Goal: Task Accomplishment & Management: Use online tool/utility

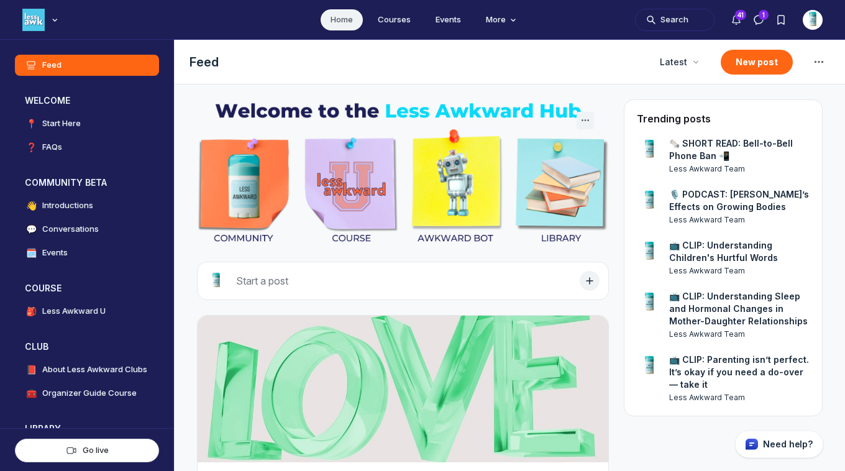
scroll to position [3317, 2379]
click at [35, 19] on img "Main navigation bar" at bounding box center [33, 20] width 22 height 22
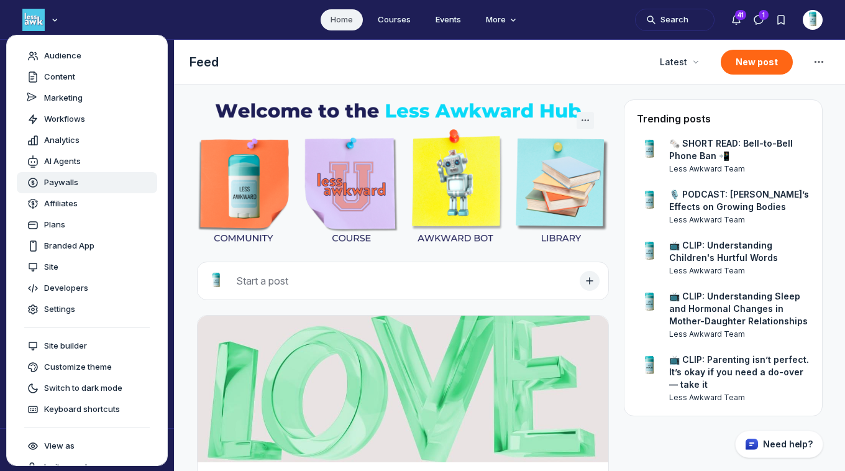
click at [53, 181] on span "Paywalls" at bounding box center [61, 182] width 34 height 12
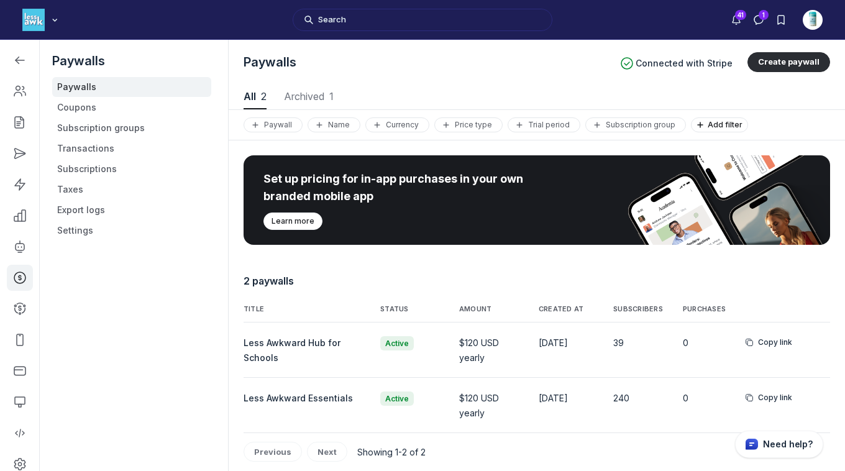
scroll to position [1682, 4235]
click at [81, 106] on link "Coupons" at bounding box center [131, 108] width 159 height 20
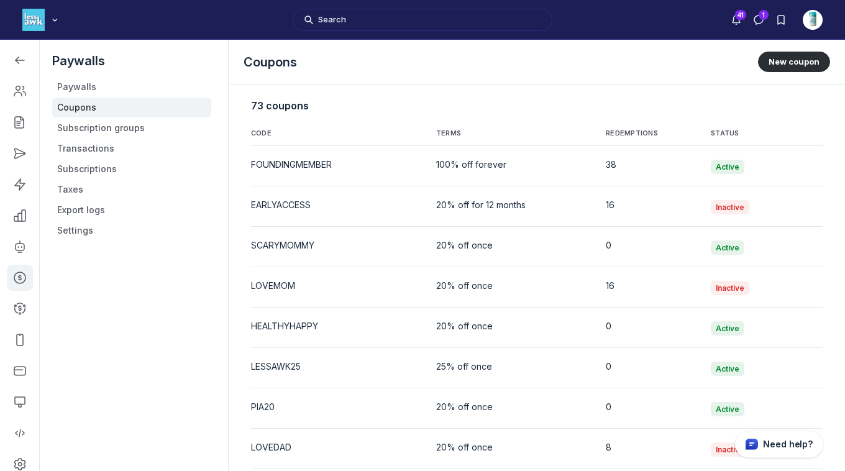
scroll to position [2623, 0]
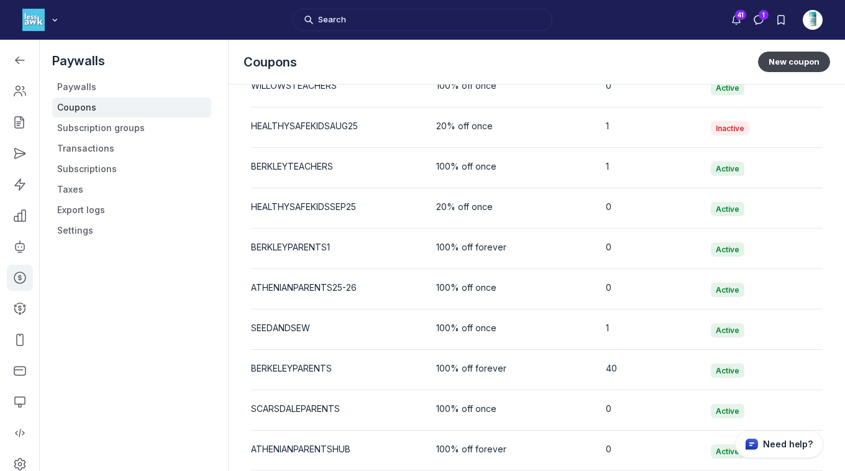
click at [780, 61] on button "New coupon" at bounding box center [794, 62] width 72 height 20
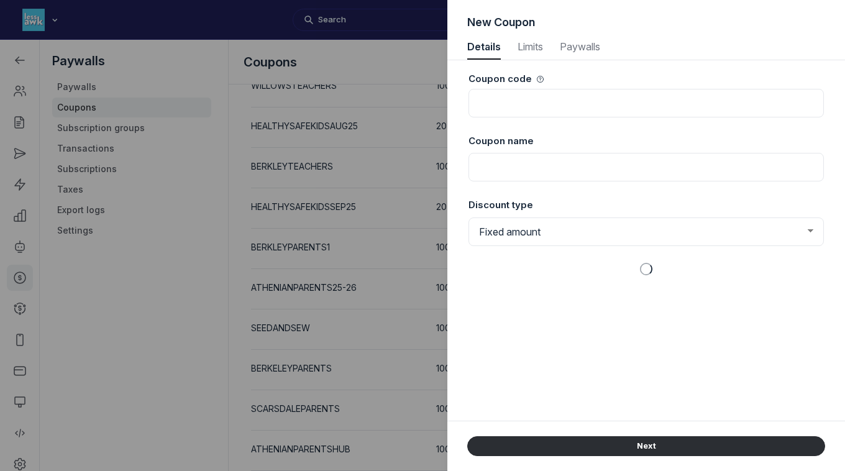
scroll to position [1682, 3207]
select select "1"
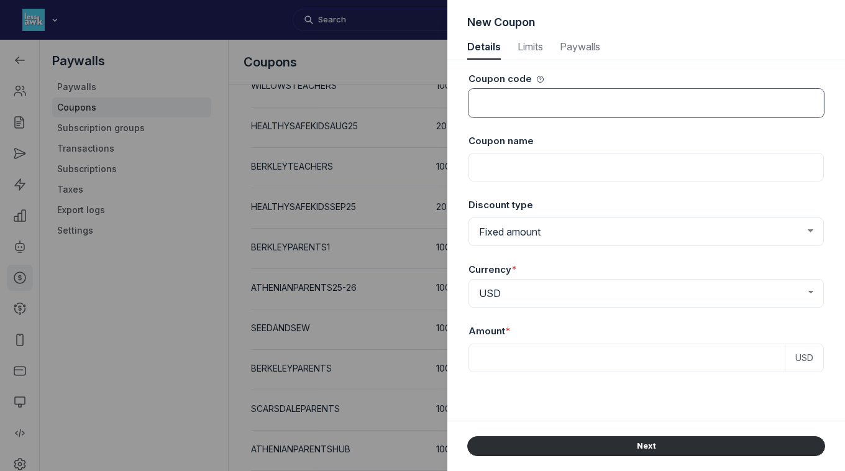
click at [552, 103] on input at bounding box center [645, 103] width 355 height 29
type input "ATHENIANSCHOOLHUB"
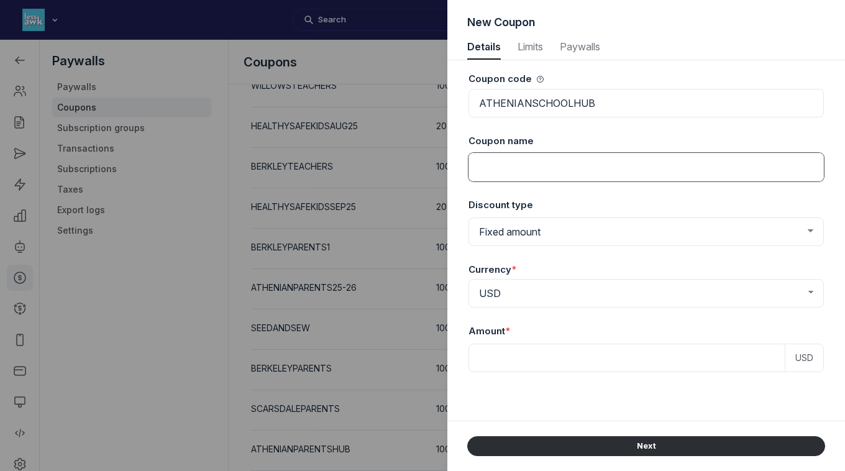
click at [545, 168] on input at bounding box center [645, 167] width 355 height 29
type input "[GEOGRAPHIC_DATA] Hub"
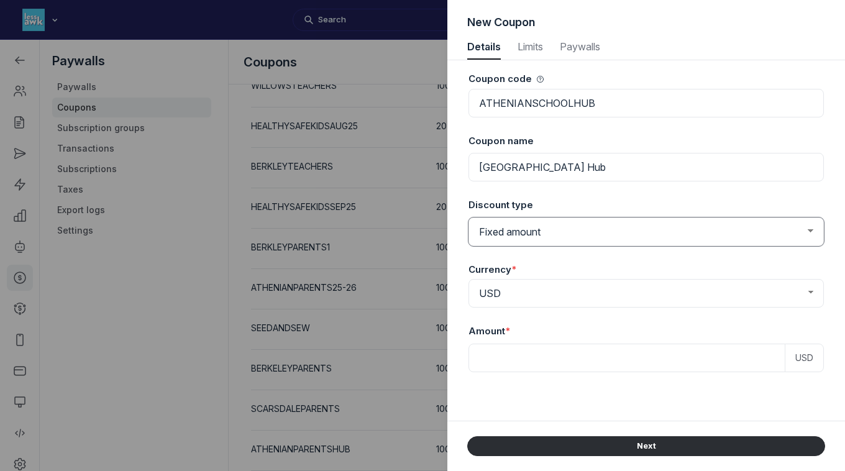
click at [530, 237] on select "Fixed amount Percentage discount" at bounding box center [645, 231] width 355 height 29
select select "PaywallCoupons::Percent"
click at [468, 217] on select "Fixed amount Percentage discount" at bounding box center [645, 231] width 355 height 29
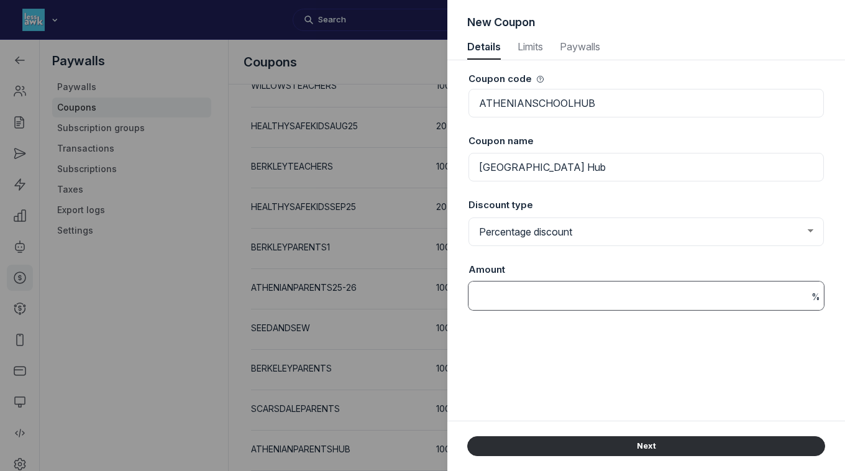
click at [516, 291] on input at bounding box center [645, 295] width 355 height 29
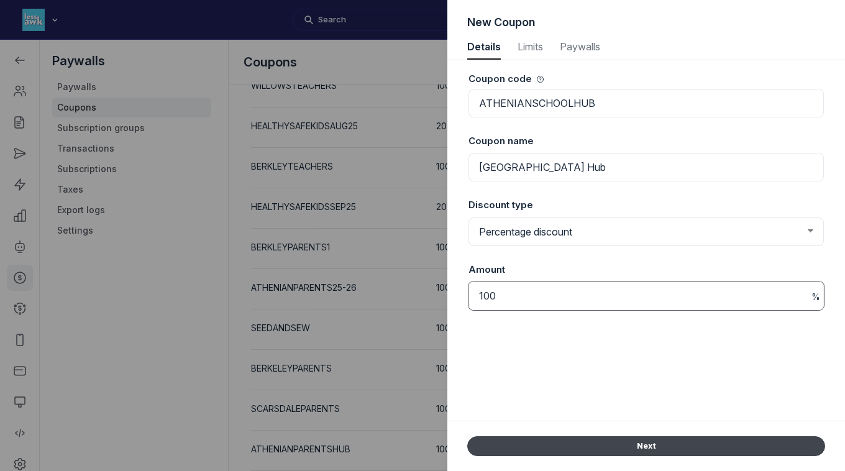
type input "100"
click at [627, 451] on button "Next" at bounding box center [646, 446] width 358 height 20
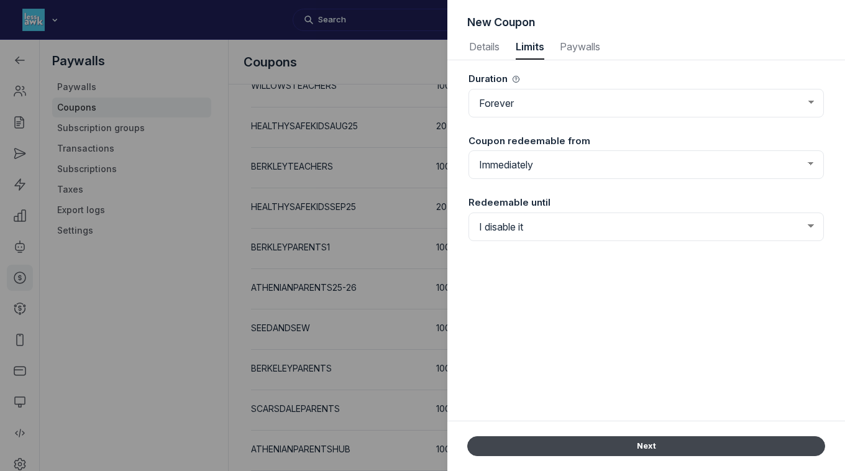
click at [603, 449] on button "Next" at bounding box center [646, 446] width 358 height 20
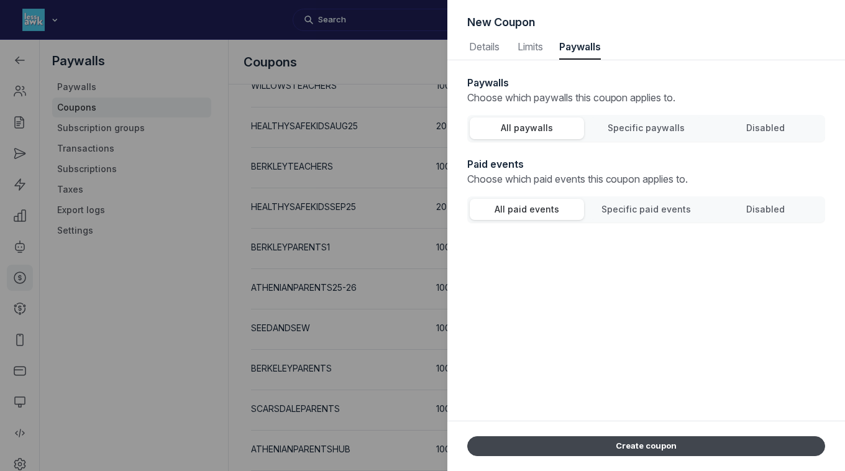
click at [603, 449] on button "Create coupon" at bounding box center [646, 446] width 358 height 20
